Goal: Information Seeking & Learning: Learn about a topic

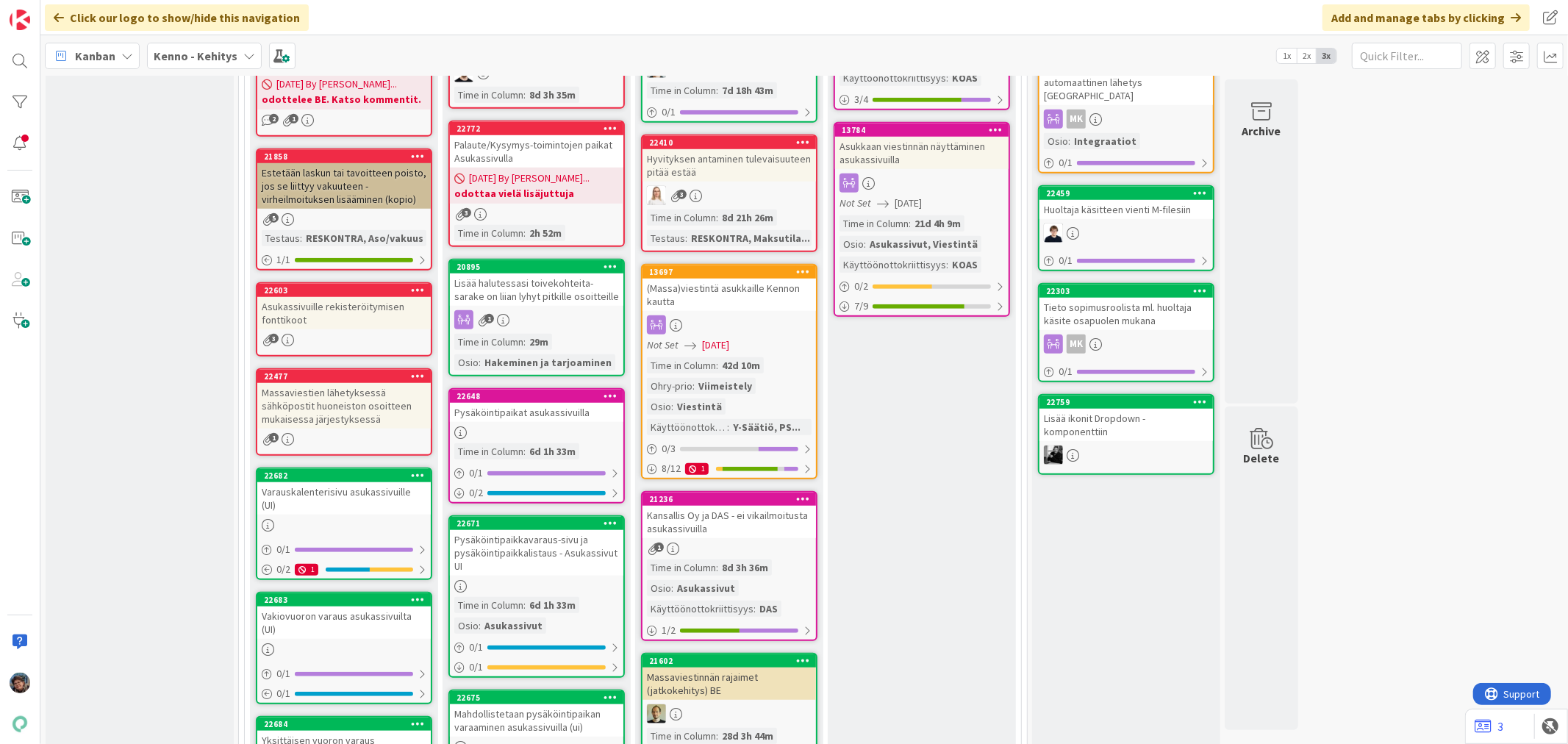
scroll to position [979, 0]
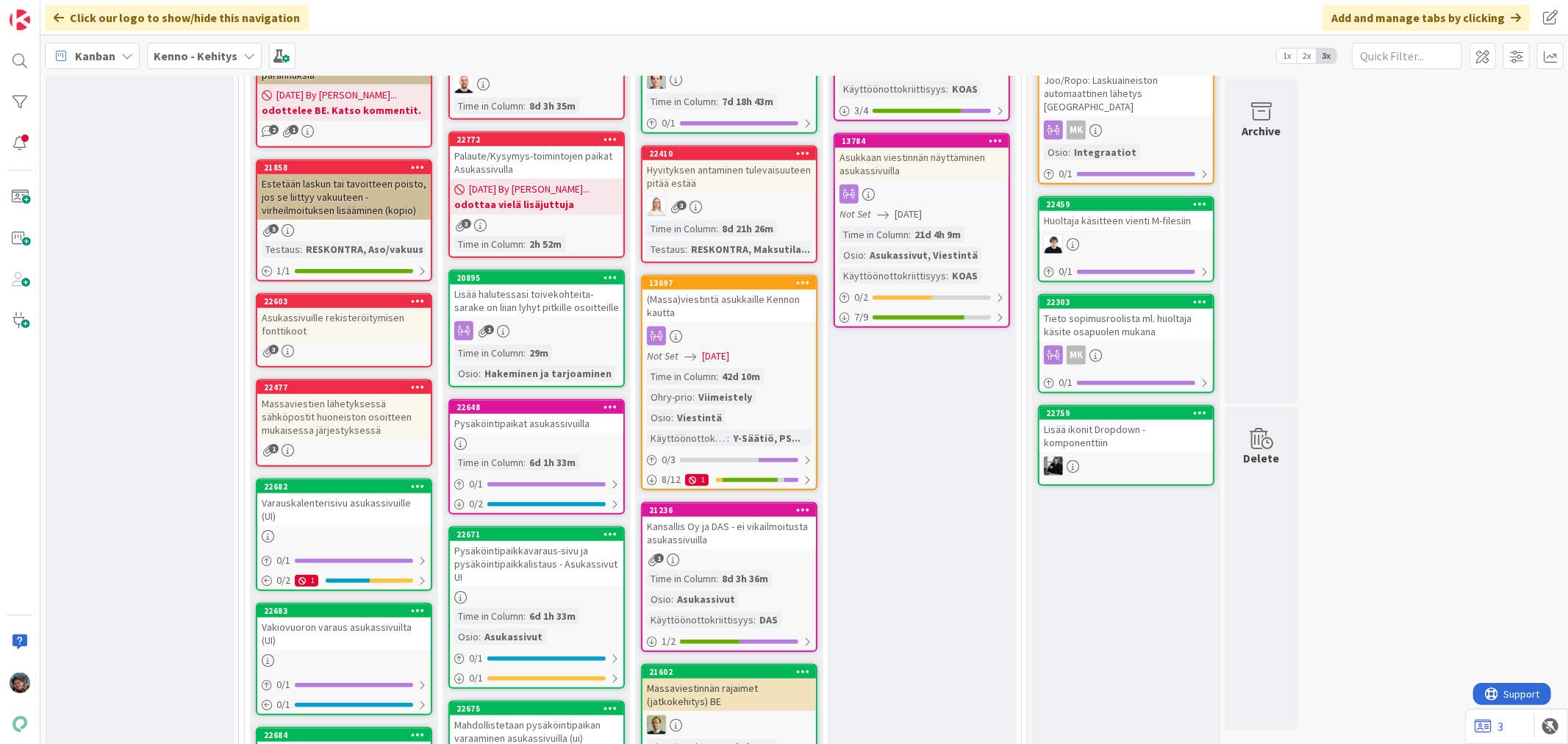
click at [590, 159] on div "Palaute/Kysymys-toimintojen paikat Asukassivulla" at bounding box center [536, 163] width 173 height 32
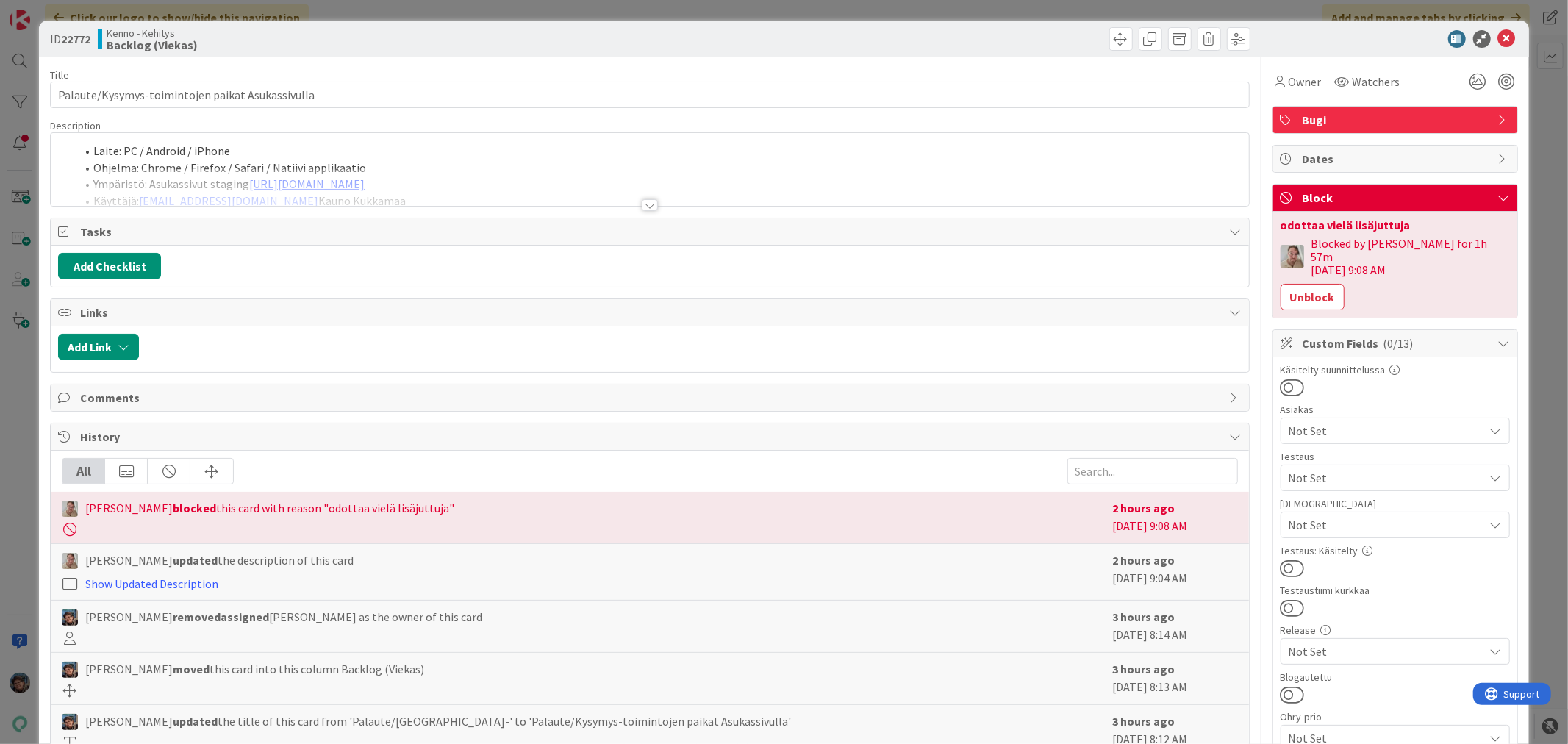
click at [642, 206] on div at bounding box center [650, 205] width 16 height 11
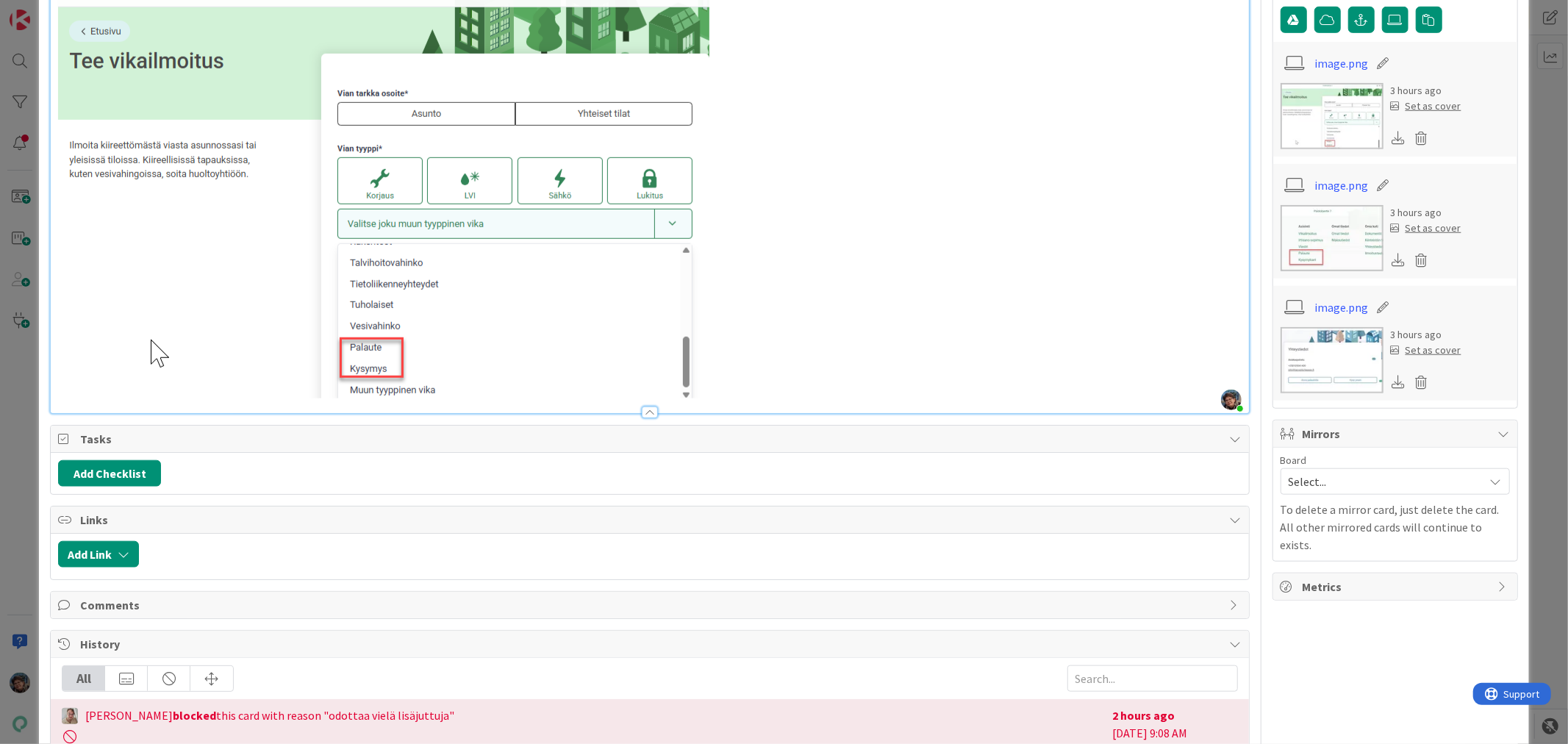
scroll to position [1062, 0]
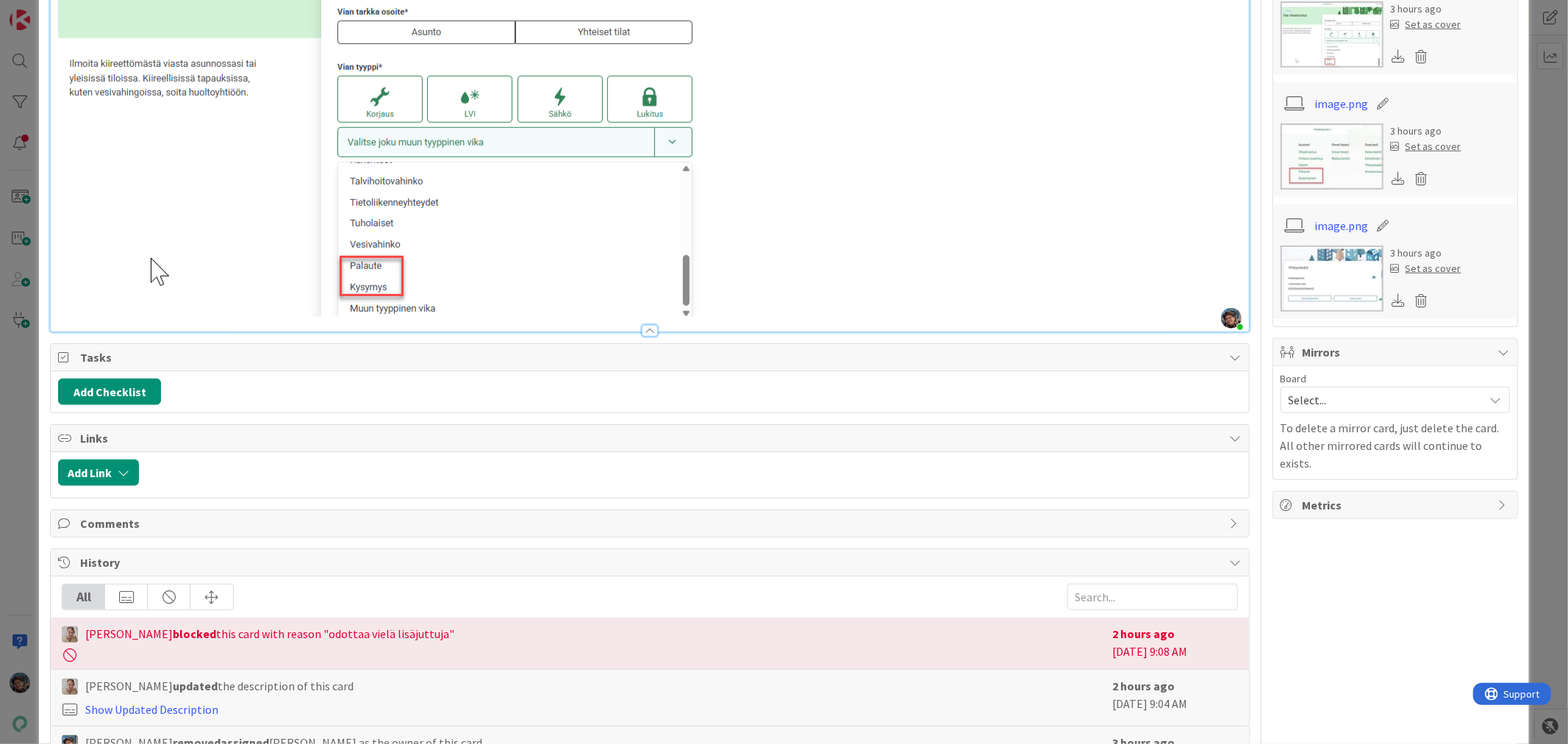
click at [725, 310] on p at bounding box center [649, 101] width 1183 height 430
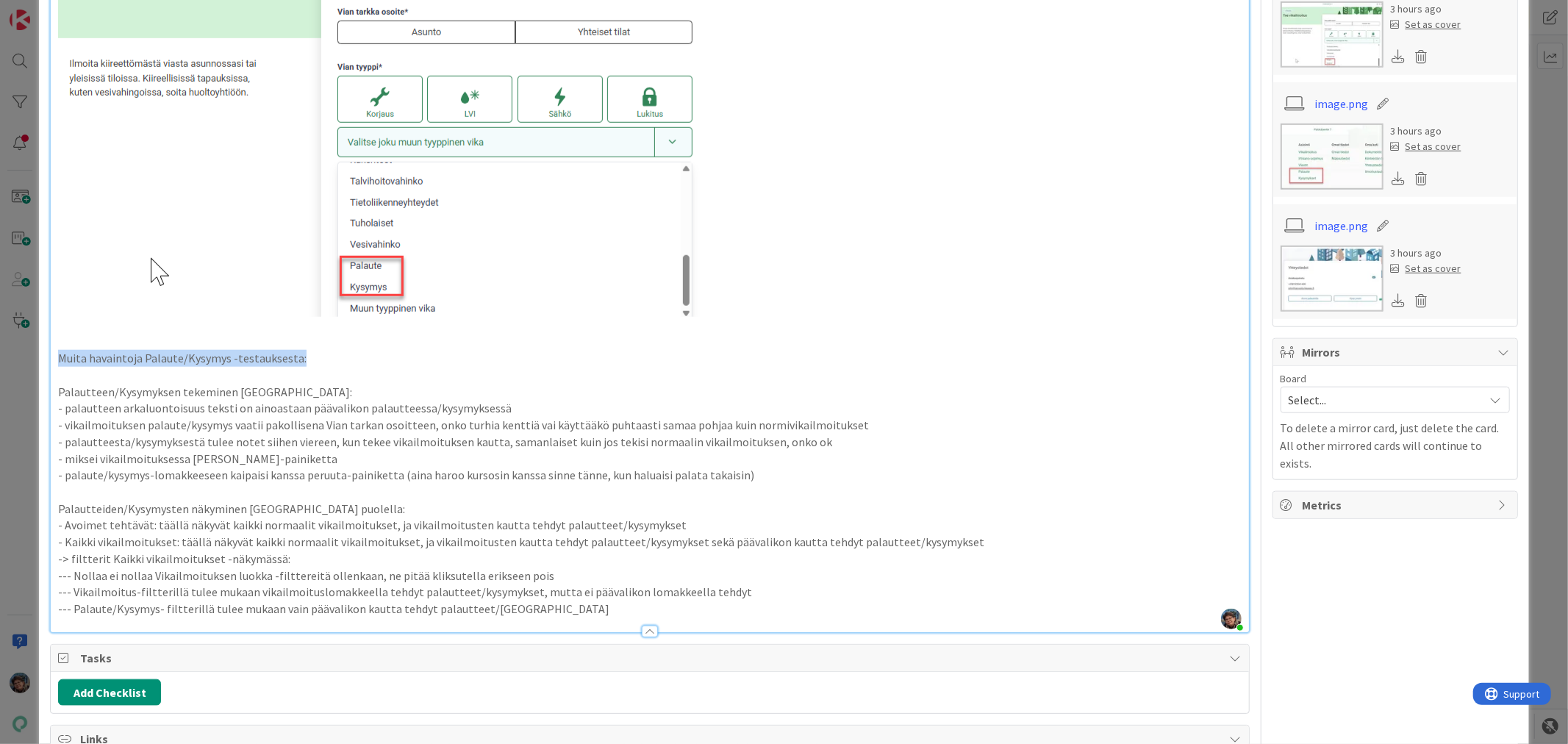
drag, startPoint x: 55, startPoint y: 355, endPoint x: 348, endPoint y: 356, distance: 293.0
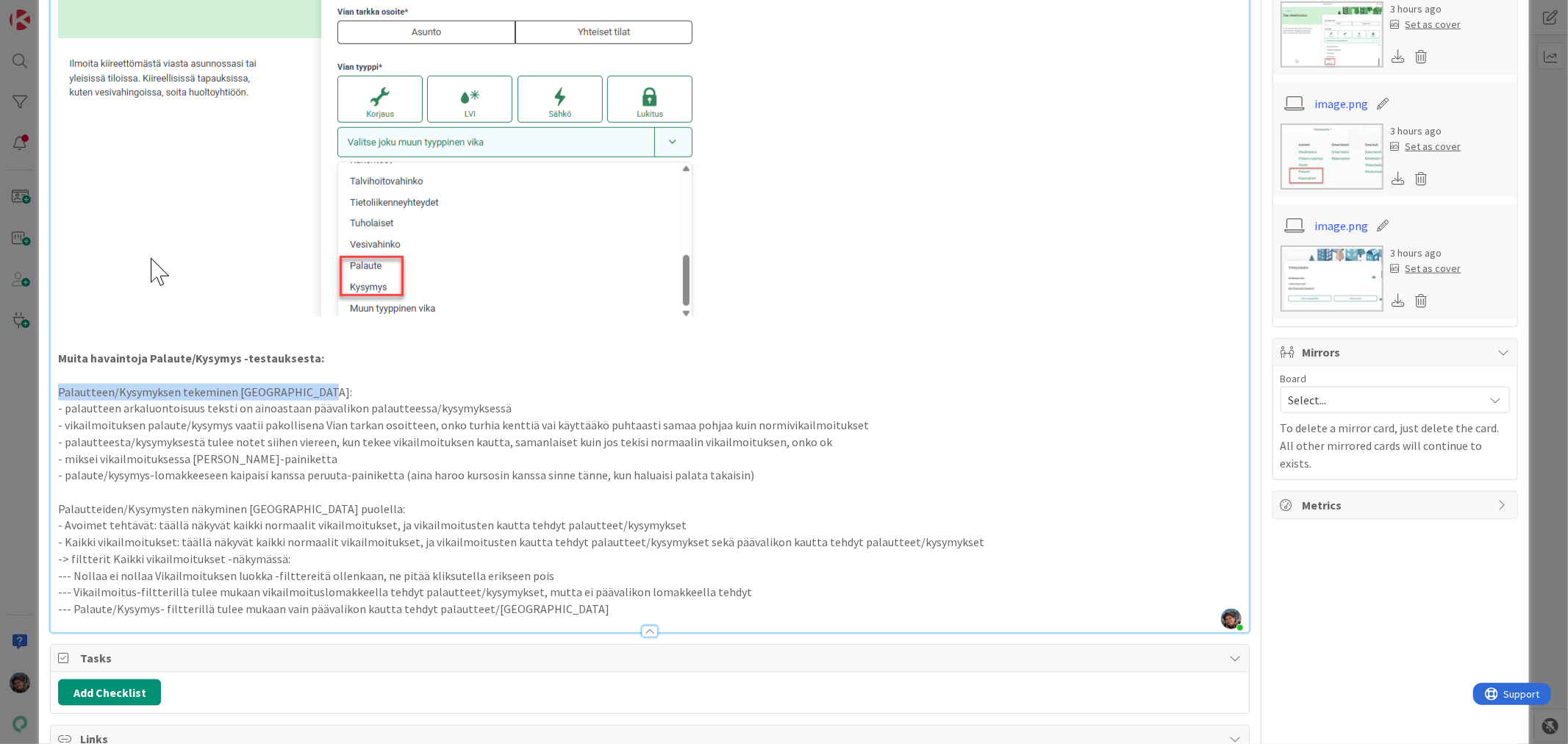
drag, startPoint x: 59, startPoint y: 388, endPoint x: 321, endPoint y: 386, distance: 262.0
click at [321, 386] on p "Palautteen/Kysymyksen tekeminen Asukassivuilta:" at bounding box center [649, 392] width 1183 height 17
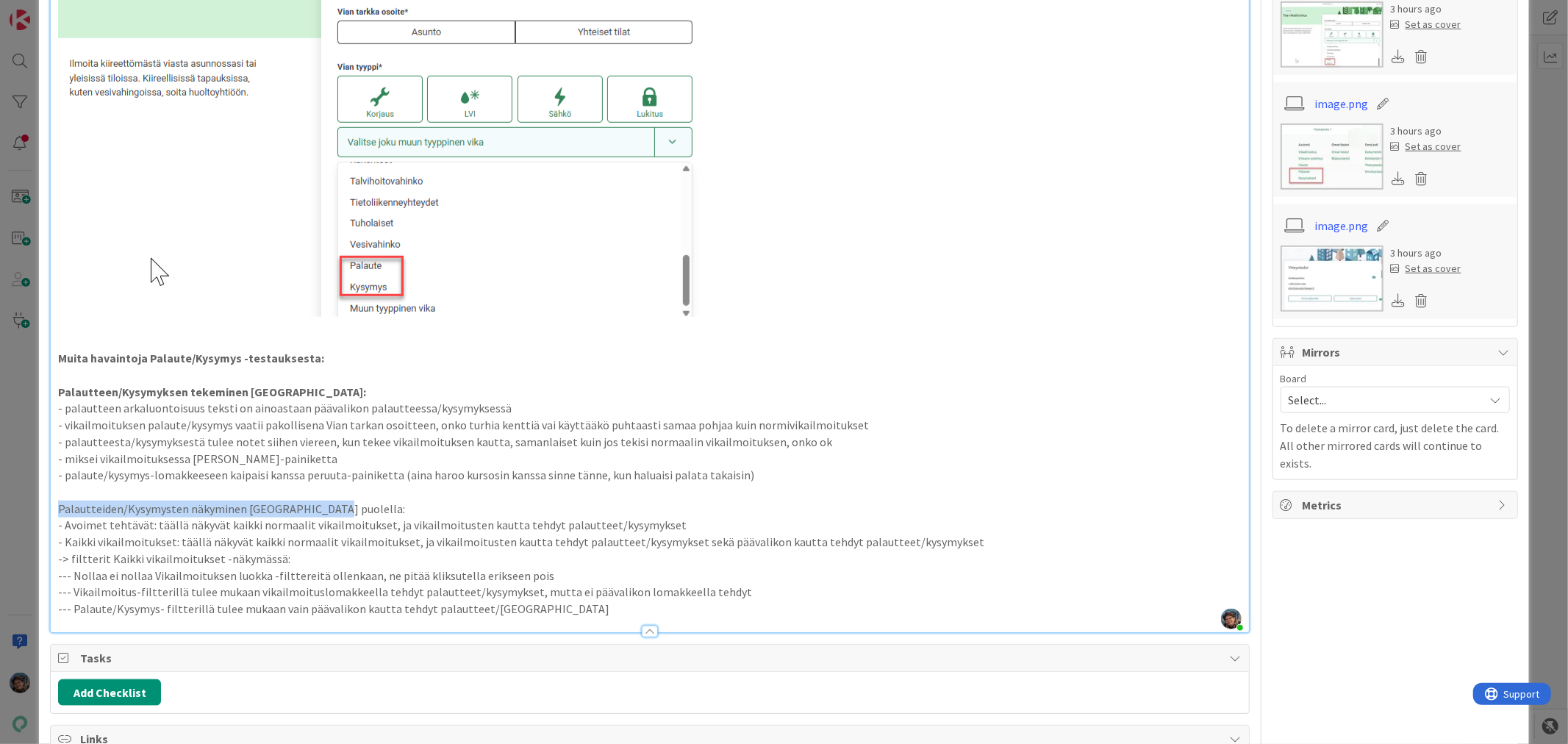
drag, startPoint x: 61, startPoint y: 503, endPoint x: 354, endPoint y: 504, distance: 293.0
click at [354, 504] on p "Palautteiden/Kysymysten näkyminen Kennon puolella:" at bounding box center [649, 509] width 1183 height 17
click at [494, 364] on p "Muita havaintoja Palaute/Kysymys -testauksesta:" at bounding box center [649, 358] width 1183 height 17
drag, startPoint x: 63, startPoint y: 527, endPoint x: 97, endPoint y: 528, distance: 34.0
click at [97, 528] on p "- Avoimet tehtävät: täällä näkyvät kaikki normaalit vikailmoitukset, ja vikailm…" at bounding box center [649, 526] width 1183 height 17
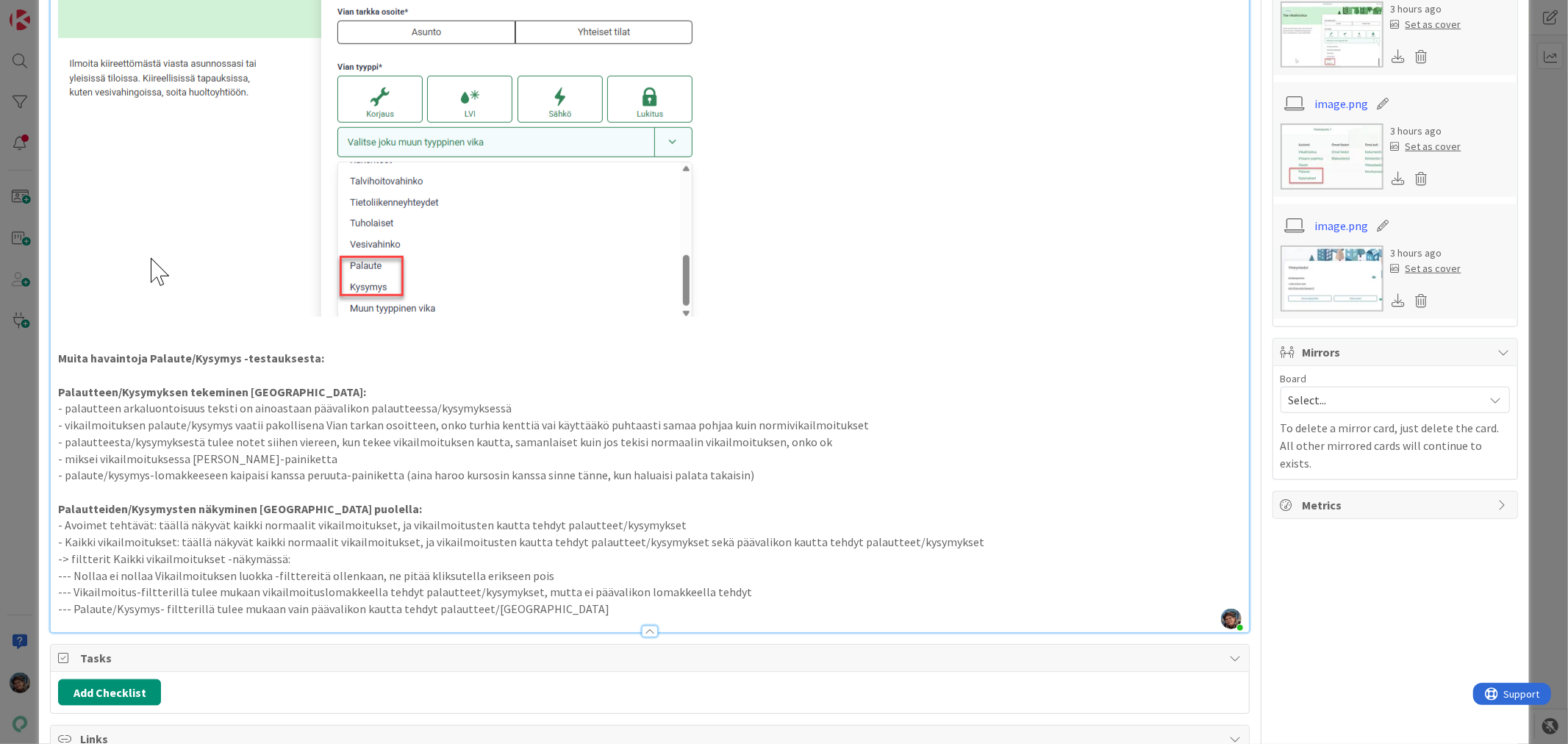
click at [137, 493] on p at bounding box center [649, 493] width 1183 height 17
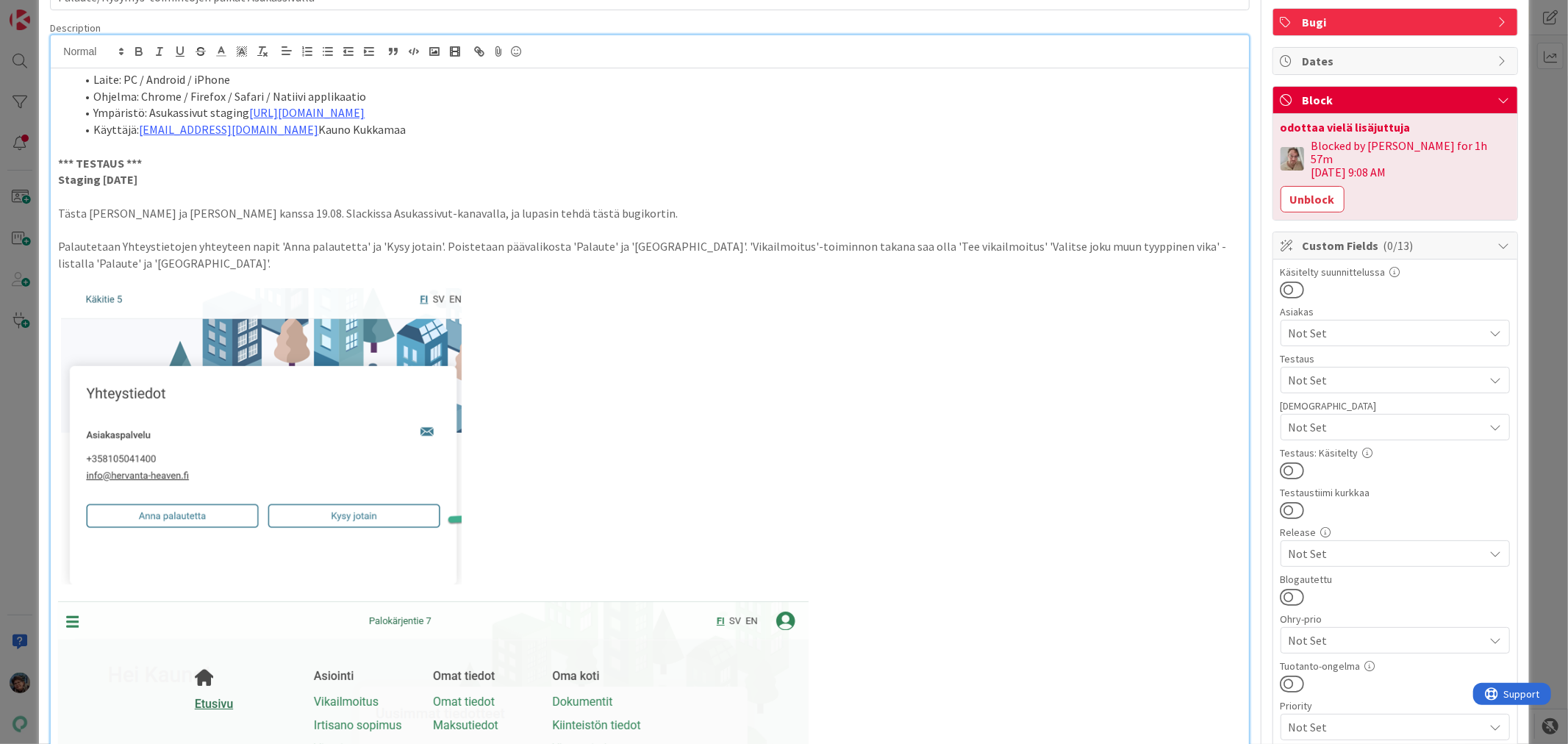
scroll to position [0, 0]
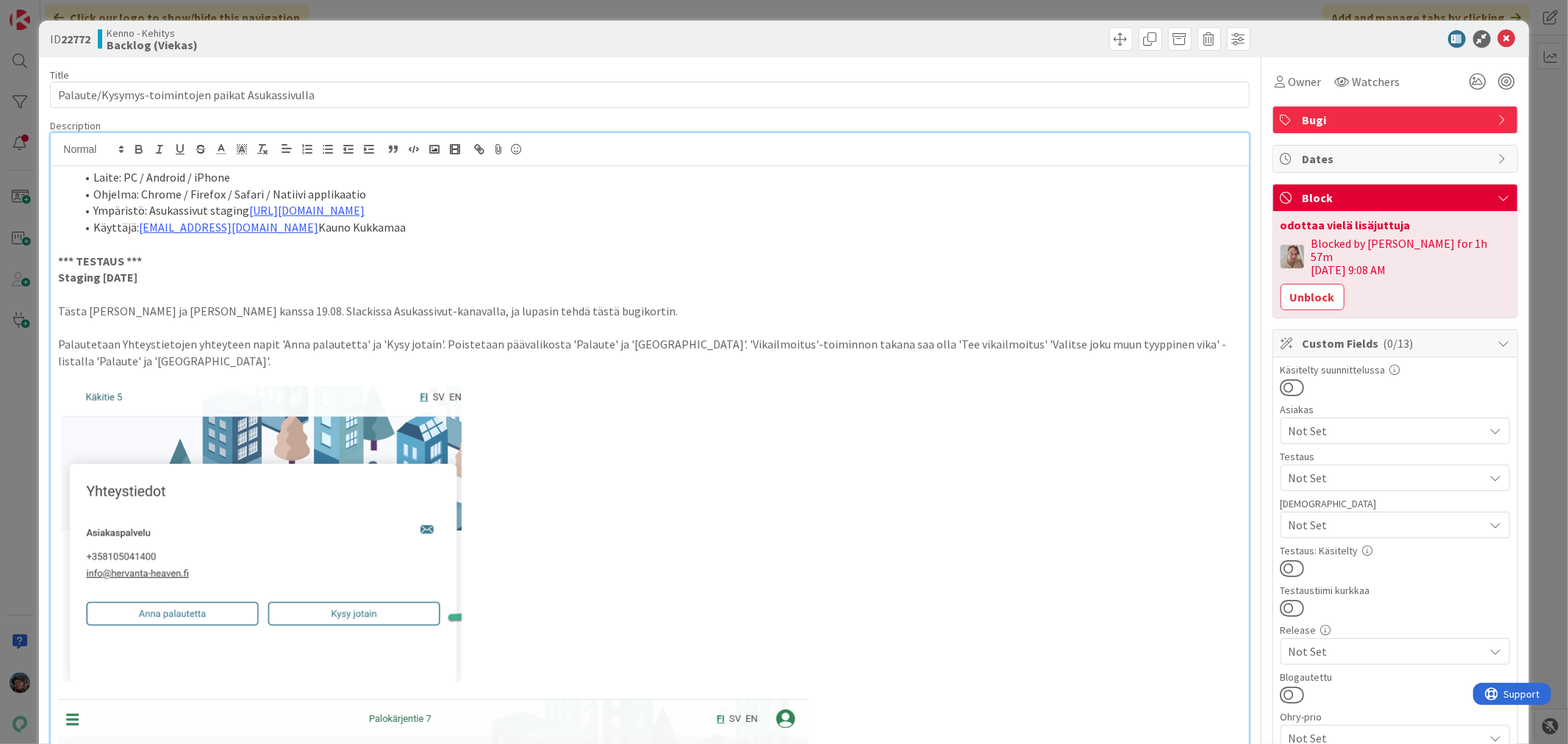
click at [619, 311] on p "Tästa juteltiin Samulin ja TommiM kanssa 19.08. Slackissa Asukassivut-kanavalla…" at bounding box center [649, 311] width 1183 height 17
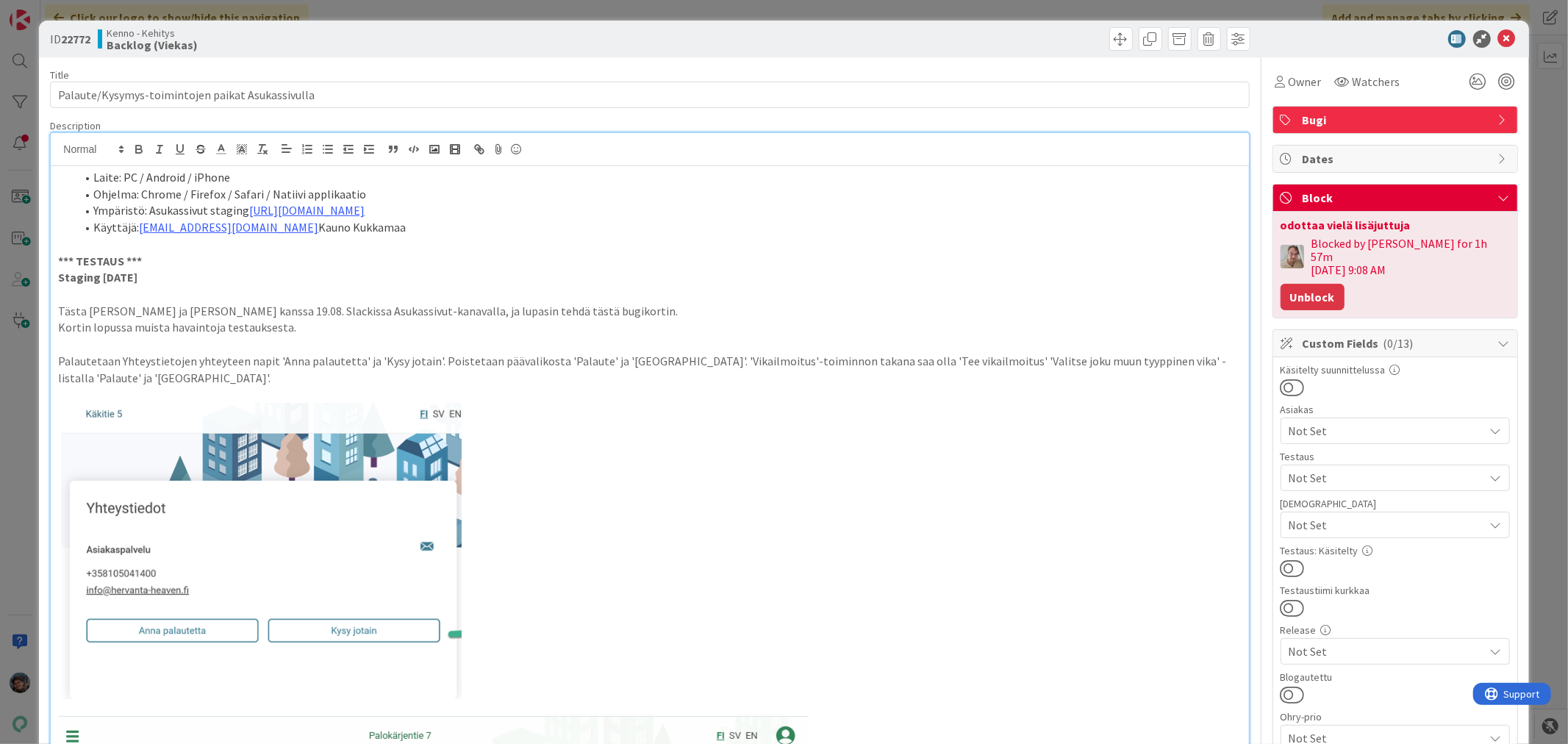
click at [1299, 284] on button "Unblock" at bounding box center [1313, 297] width 64 height 26
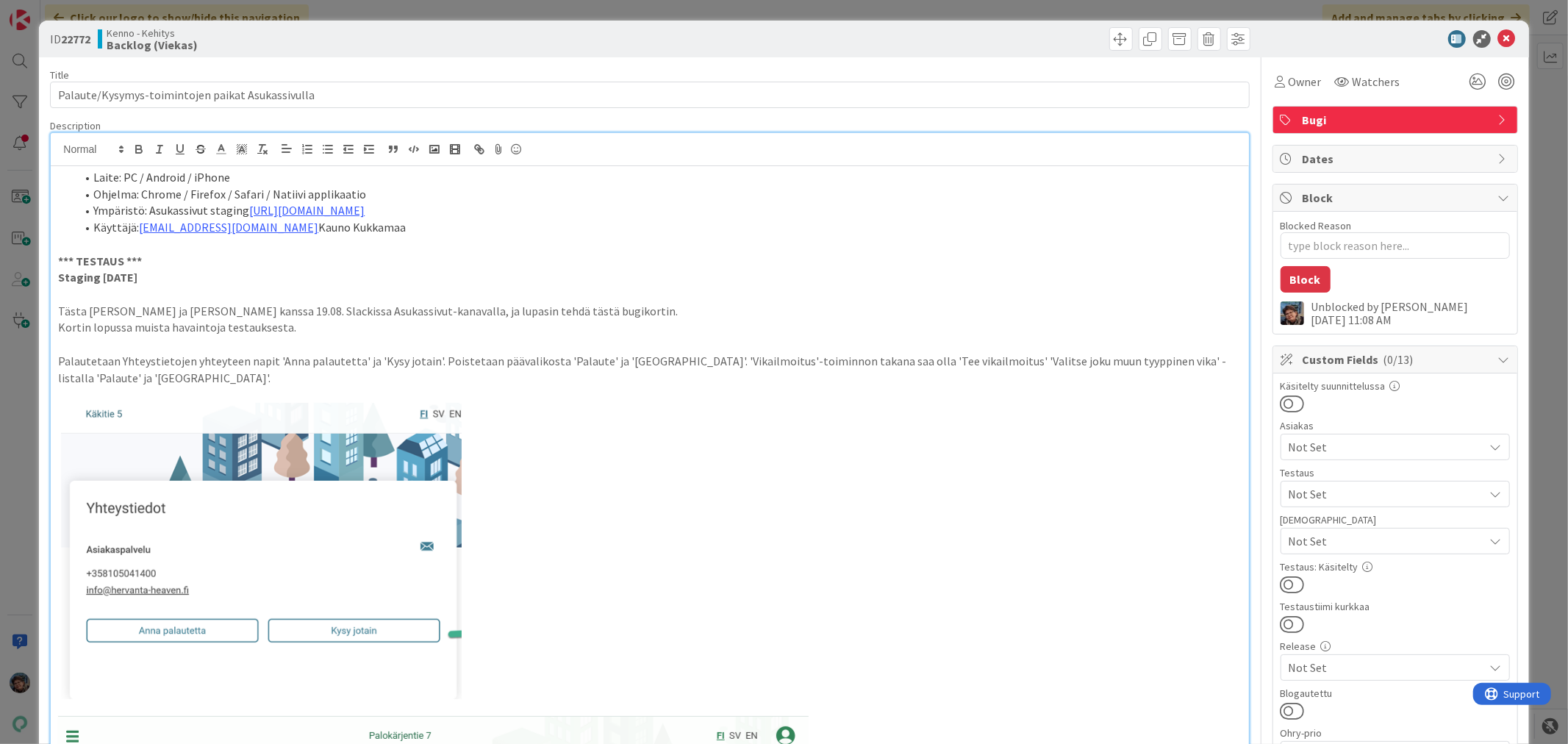
type textarea "x"
click at [1499, 35] on icon at bounding box center [1507, 39] width 18 height 18
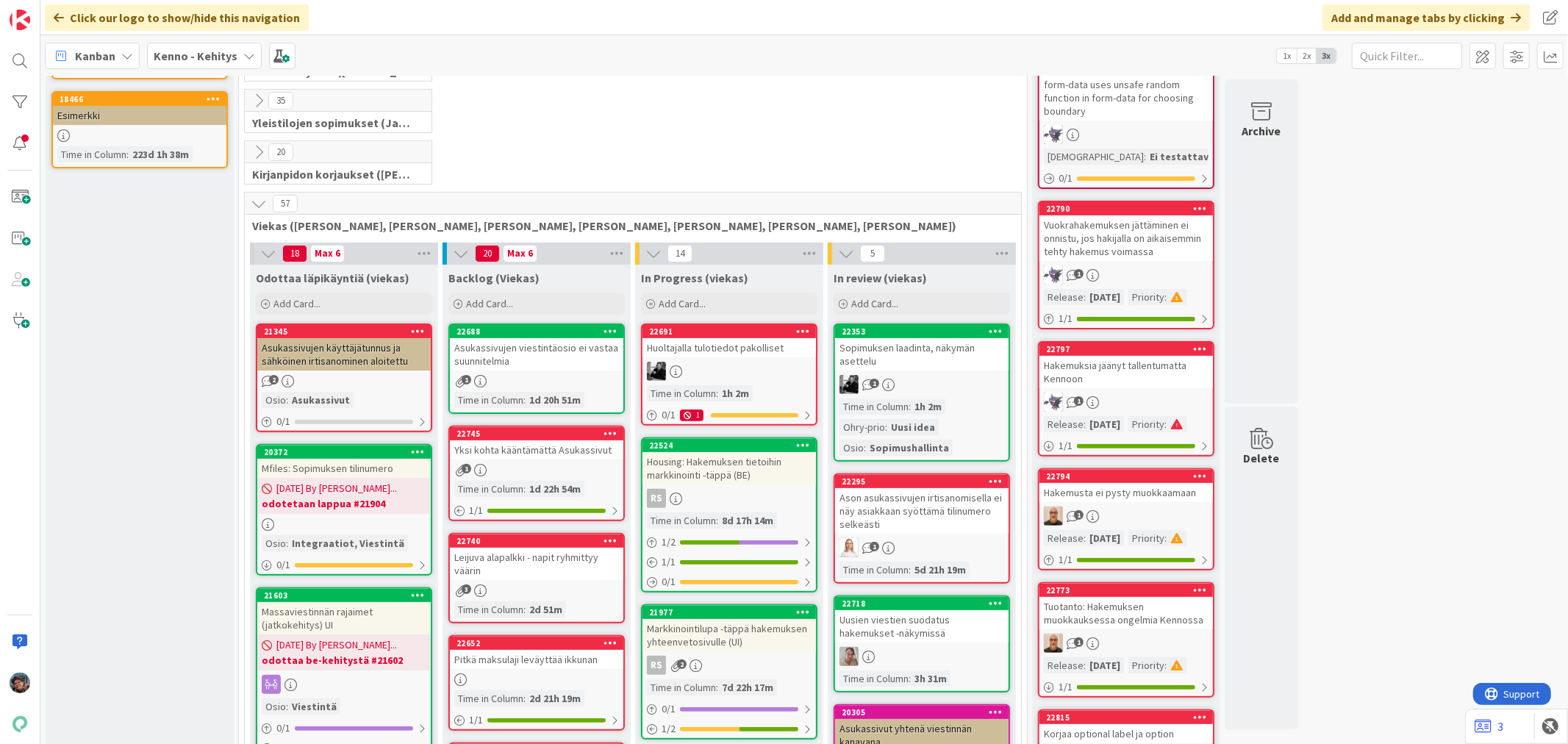
scroll to position [245, 0]
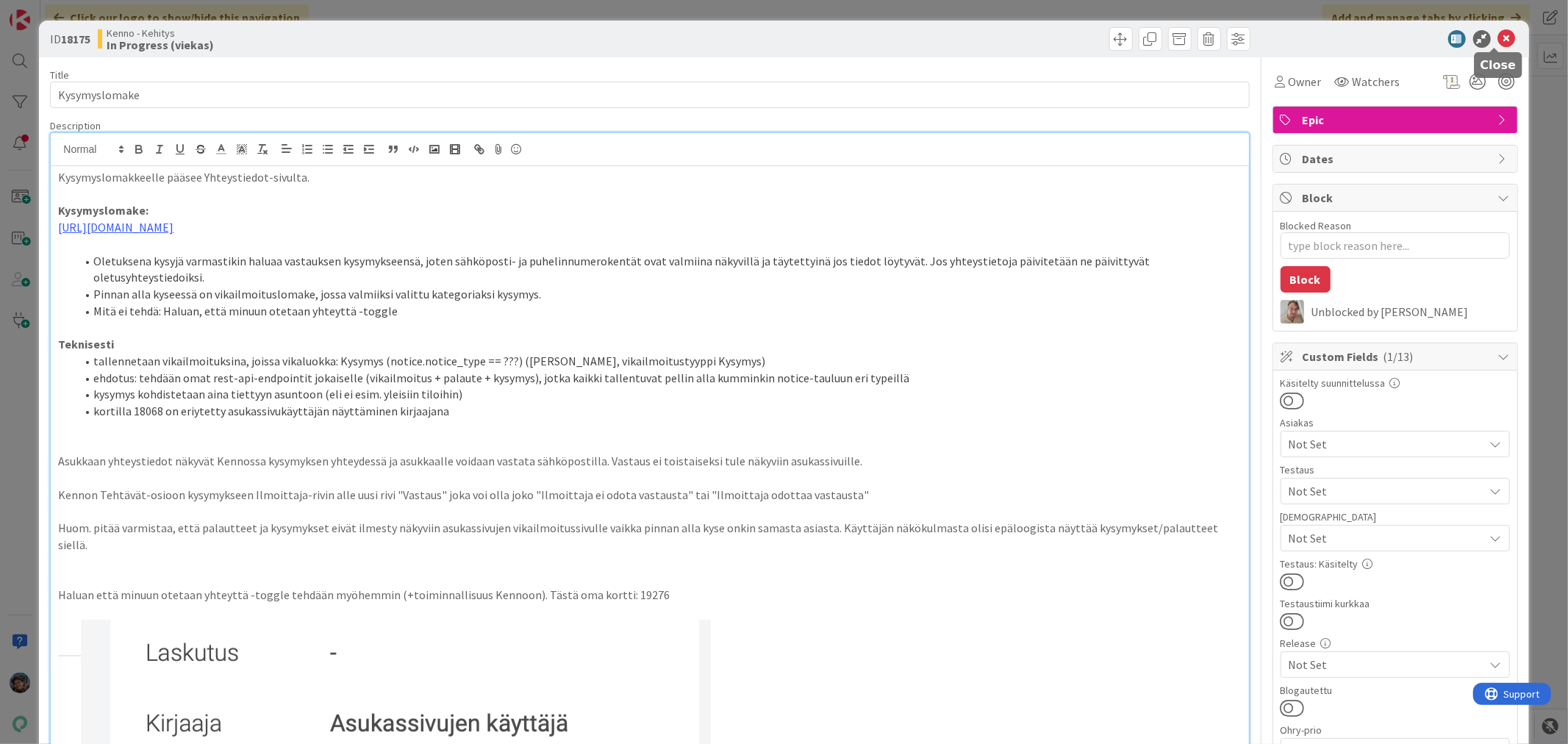
click at [1501, 38] on icon at bounding box center [1507, 39] width 18 height 18
